Goal: Information Seeking & Learning: Find specific fact

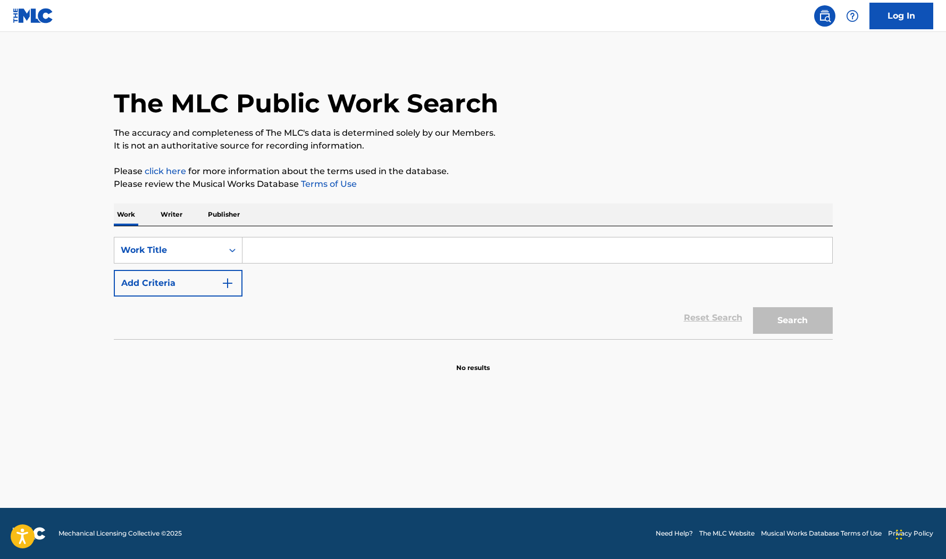
click at [172, 219] on p "Writer" at bounding box center [171, 214] width 28 height 22
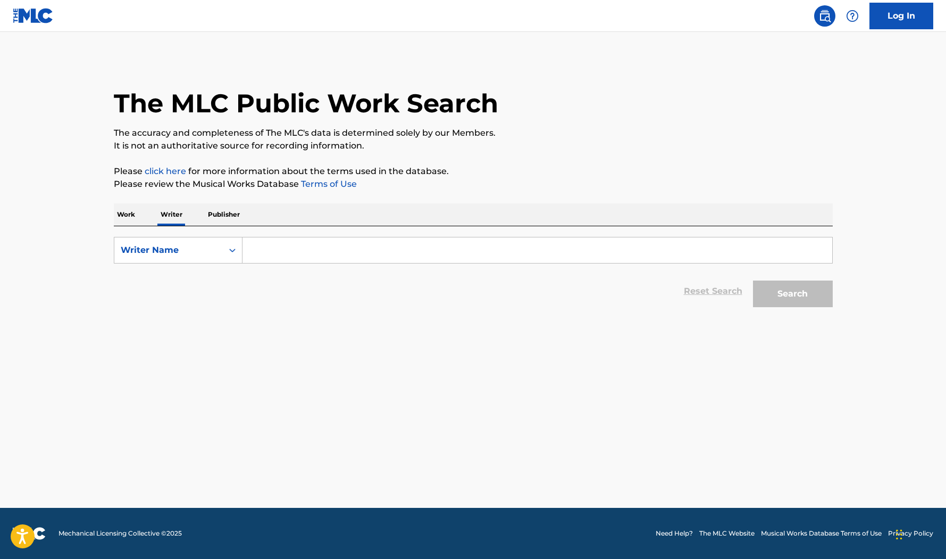
click at [257, 251] on input "Search Form" at bounding box center [538, 250] width 590 height 26
type input "[PERSON_NAME]"
click at [599, 38] on main "The MLC Public Work Search The accuracy and completeness of The MLC's data is d…" at bounding box center [473, 270] width 946 height 476
click at [306, 256] on input "Search Form" at bounding box center [538, 250] width 590 height 26
click at [161, 259] on div "Writer Name" at bounding box center [168, 250] width 109 height 20
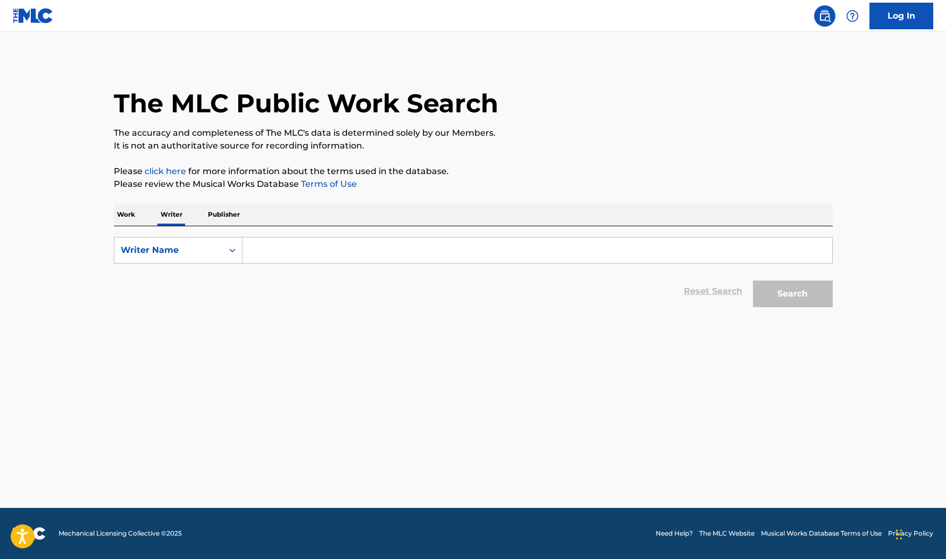
click at [132, 213] on p "Work" at bounding box center [126, 214] width 24 height 22
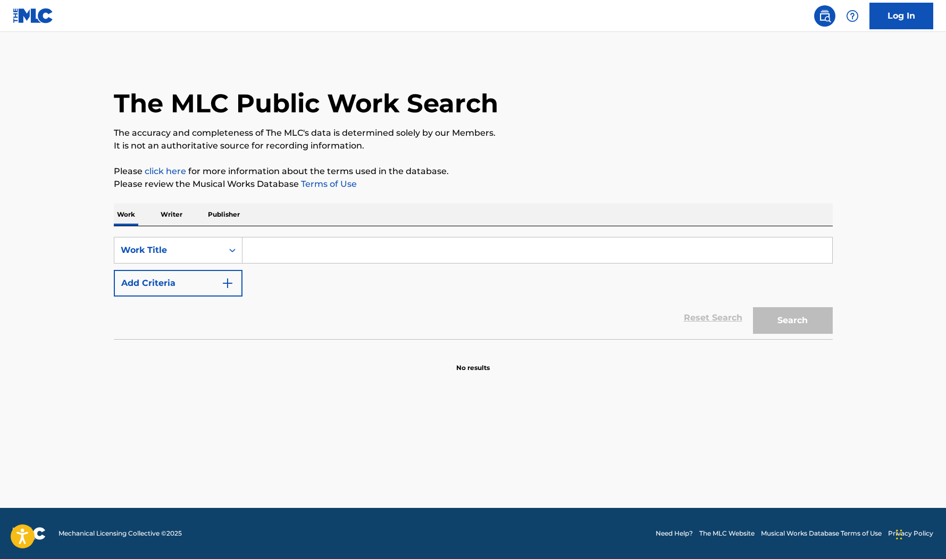
click at [277, 248] on input "Search Form" at bounding box center [538, 250] width 590 height 26
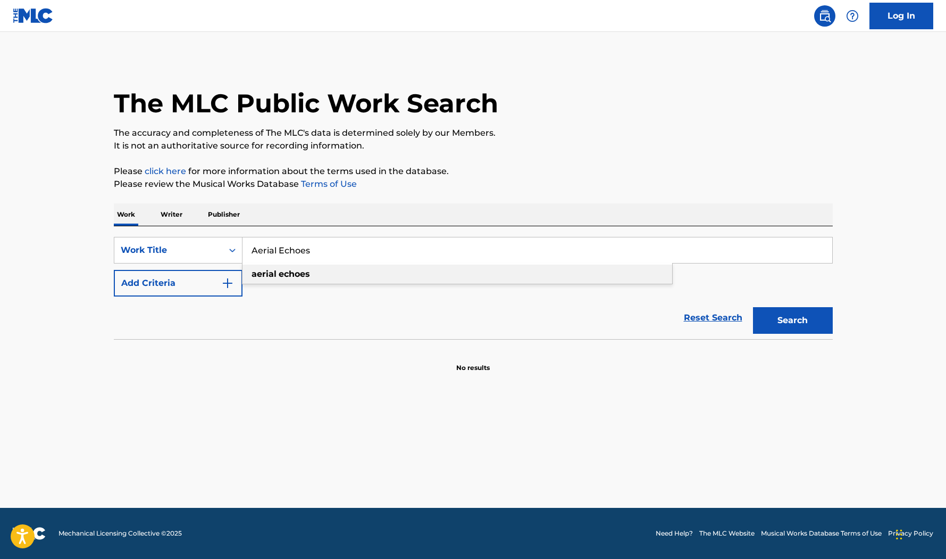
click at [277, 270] on span "Search Form" at bounding box center [278, 274] width 2 height 10
type input "aerial echoes"
click at [799, 320] on button "Search" at bounding box center [793, 320] width 80 height 27
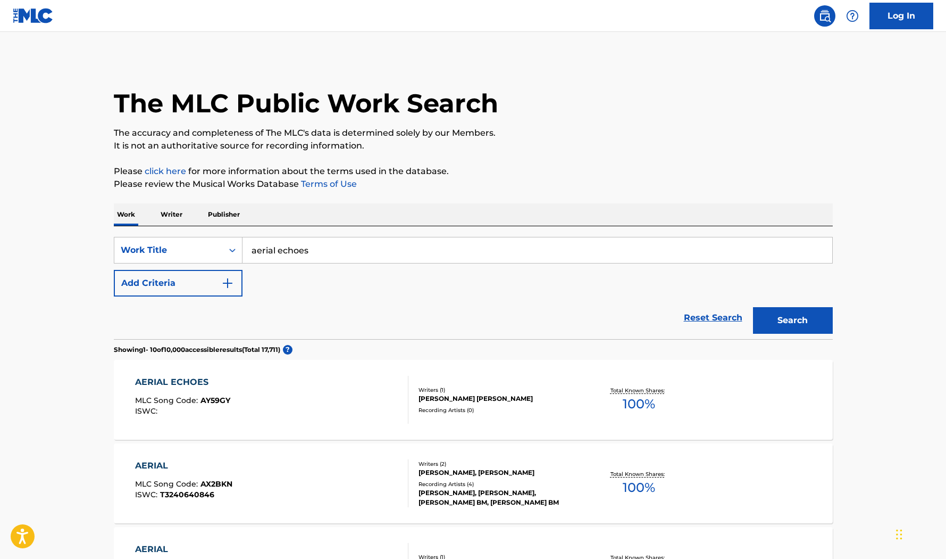
click at [199, 376] on div "AERIAL ECHOES" at bounding box center [182, 382] width 95 height 13
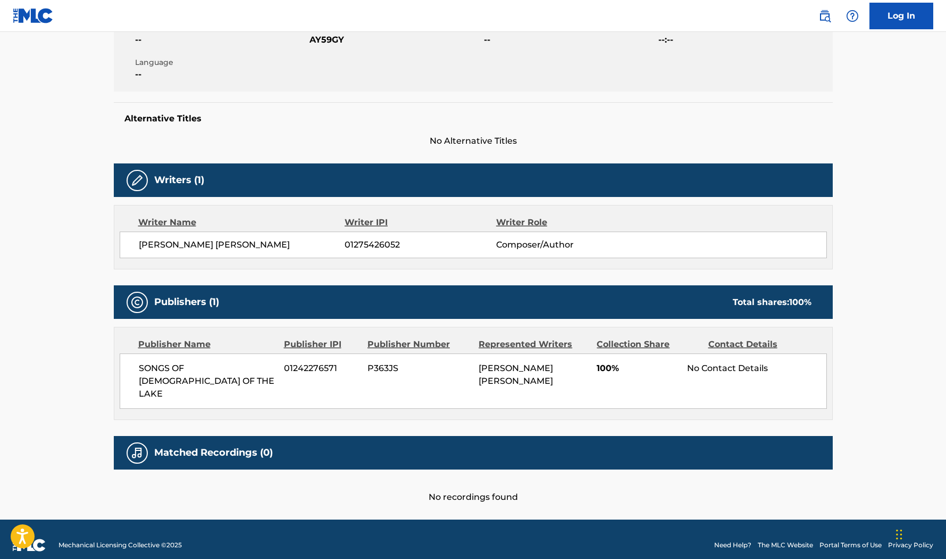
scroll to position [210, 0]
